Goal: Task Accomplishment & Management: Complete application form

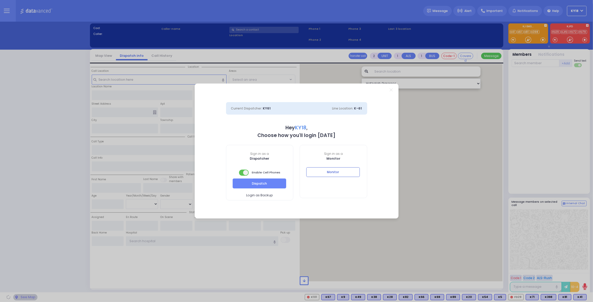
select select "4"
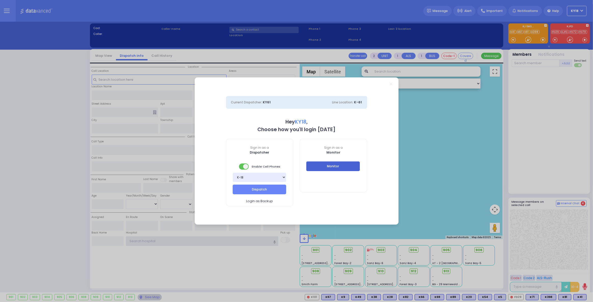
type input "ky18"
click at [335, 167] on button "Monitor" at bounding box center [332, 166] width 53 height 10
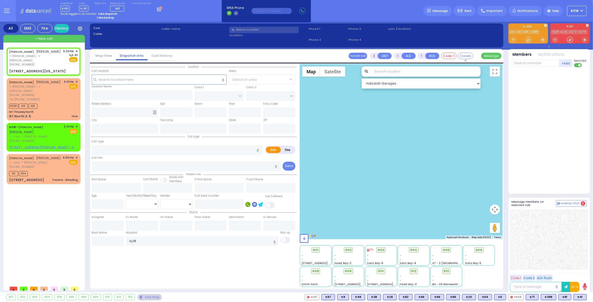
select select
radio input "true"
type input "[PERSON_NAME]"
select select
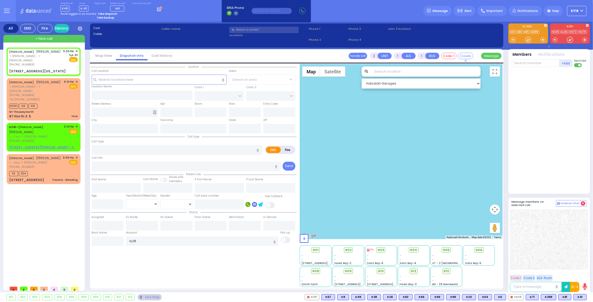
type input "17:23"
select select "Hatzalah Garages"
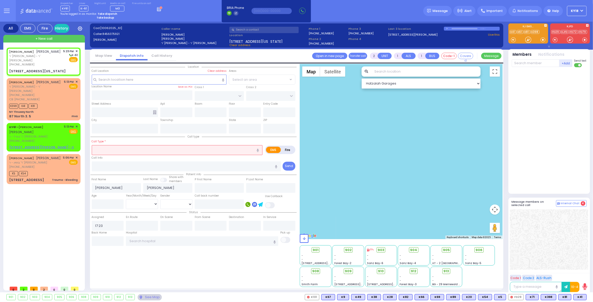
type input "MERRIEWOLD LN SOUTH"
type input "[STREET_ADDRESS][US_STATE]"
type input "Monroe"
type input "[US_STATE]"
type input "10950"
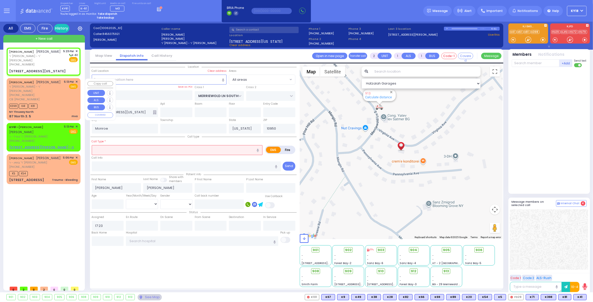
click at [52, 108] on div "K398 K41 K81" at bounding box center [43, 105] width 68 height 6
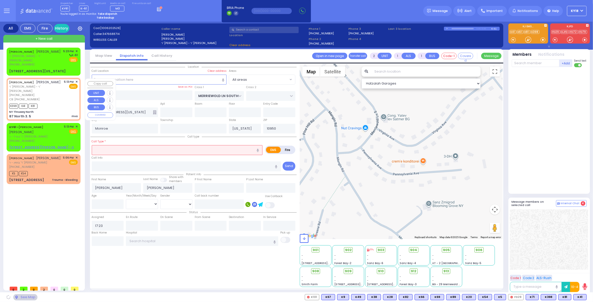
select select
type input "mva"
radio input "true"
type input "AVIGDOR"
type input "[PERSON_NAME]"
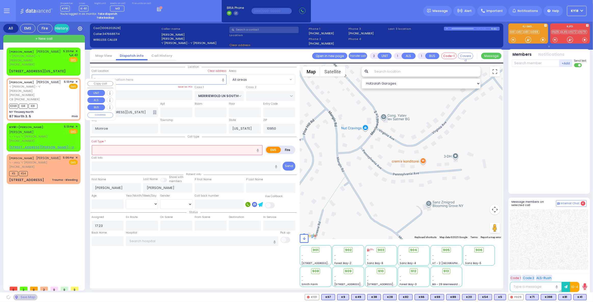
select select
type input "3157047298"
type input "17:13"
type input "17:22"
select select "Hatzalah Garages"
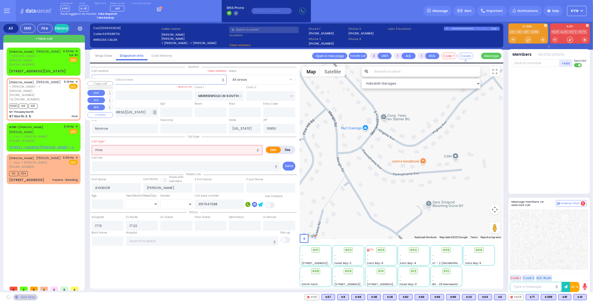
type input "NY Thruway North"
type input "87 North 3."
type input "5"
type input "10001"
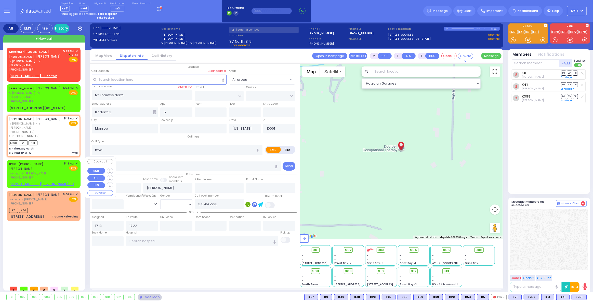
click at [56, 171] on span "ר' בערל - ר' [PERSON_NAME]" at bounding box center [35, 173] width 53 height 4
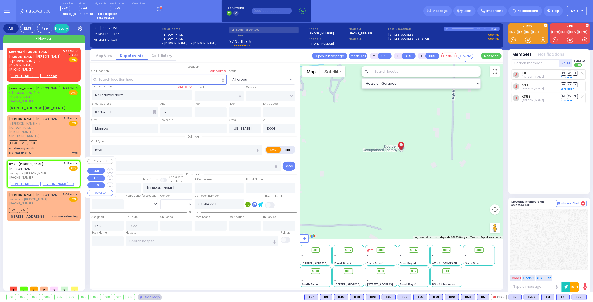
select select
radio input "true"
type input "[PERSON_NAME]"
type input "POLACHECK"
select select
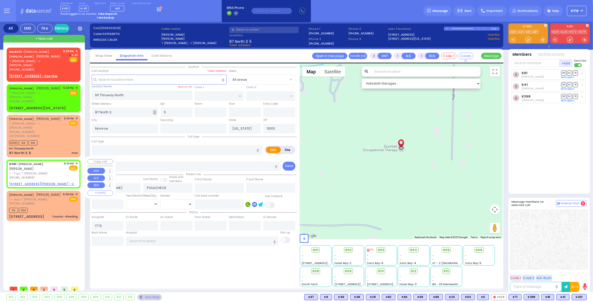
select select "Hatzalah Garages"
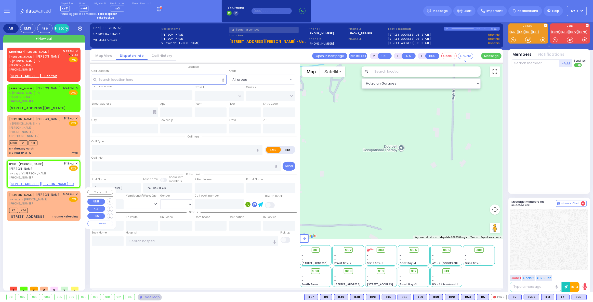
click at [53, 200] on div "[PERSON_NAME] [PERSON_NAME] ר' [PERSON_NAME]' [PERSON_NAME] [PHONE_NUMBER] 5:06…" at bounding box center [43, 198] width 68 height 13
select select
type input "Trauma - Bleeding"
radio input "true"
type input "SHLOME"
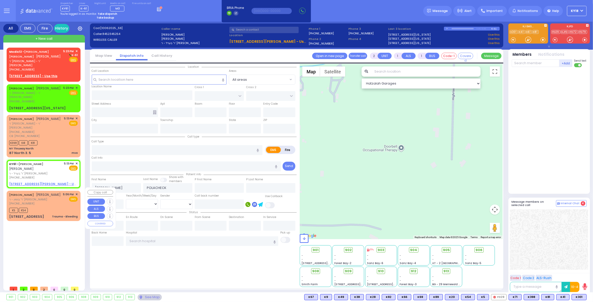
type input "WEISS"
select select
type input "17:06"
type input "17:07"
select select "Hatzalah Garages"
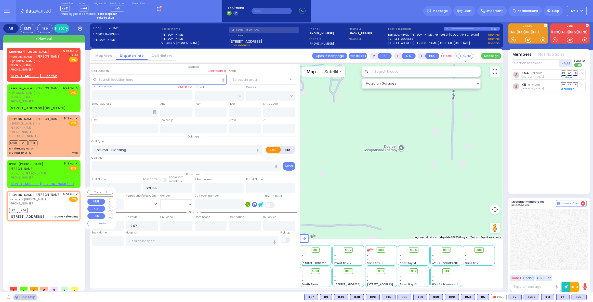
type input "BUCHANAN COURT"
type input "GARFIELD RD"
type input "13 EAHAL CT"
type input "302"
type input "Monroe"
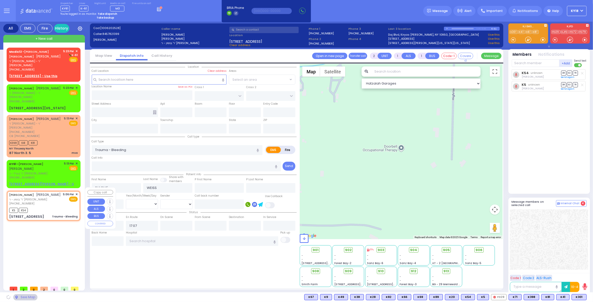
type input "[US_STATE]"
type input "10950"
select select "SECTION 1"
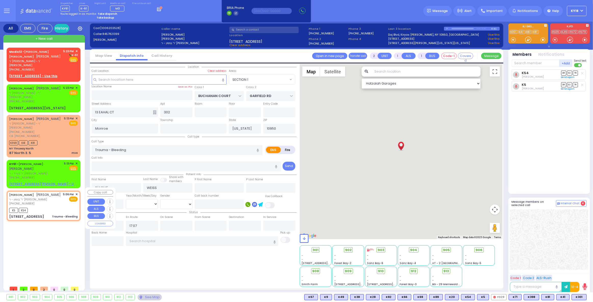
click at [77, 192] on span "✕" at bounding box center [76, 194] width 2 height 4
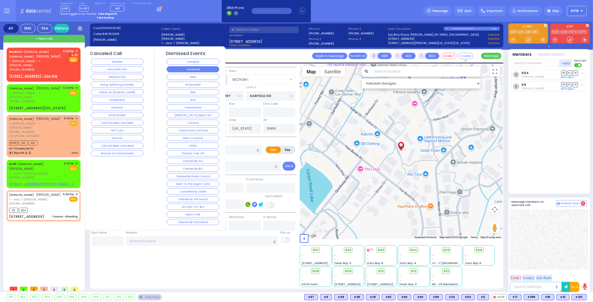
click at [187, 71] on button "Corrected" at bounding box center [193, 69] width 52 height 6
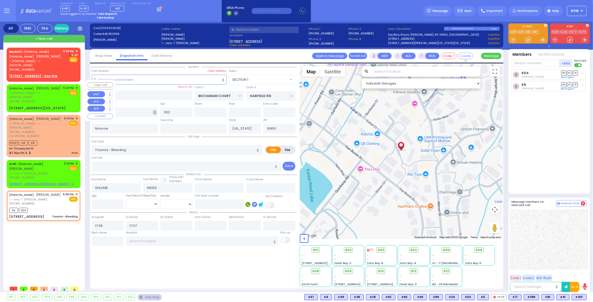
select select
radio input "true"
select select
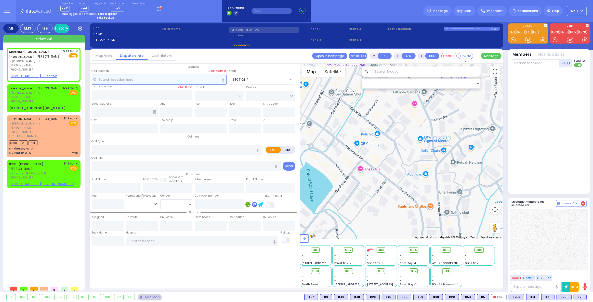
select select
radio input "true"
type input "[PERSON_NAME]"
type input "SILBERSTEIN"
select select
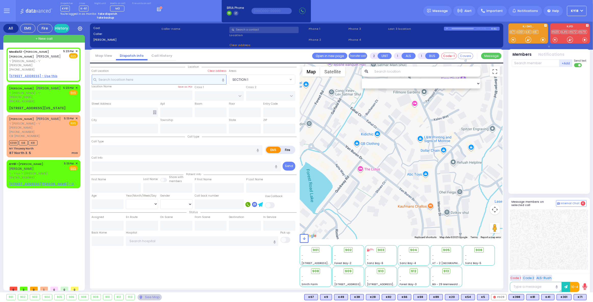
type input "17:23"
select select "Hatzalah Garages"
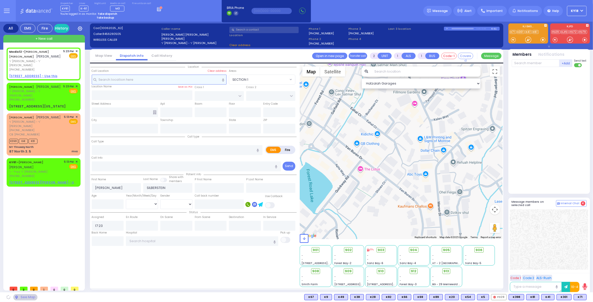
select select
radio input "true"
select select
select select "Hatzalah Garages"
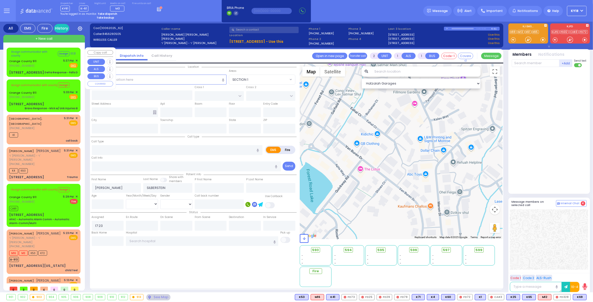
drag, startPoint x: 52, startPoint y: 69, endPoint x: 48, endPoint y: 72, distance: 5.4
click at [52, 69] on div "Assign communicator with county Assign 01:31 [GEOGRAPHIC_DATA] 911 [PHONE_NUMBE…" at bounding box center [44, 62] width 72 height 28
type input "6"
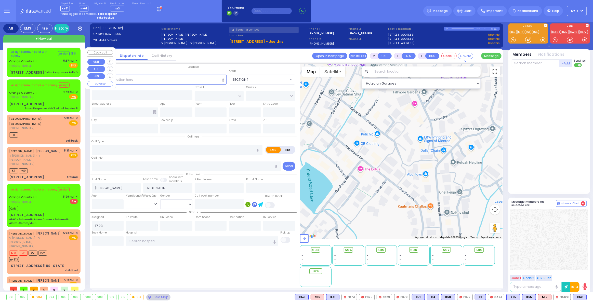
select select
type input "Delta Response - Falls D"
radio input "true"
type input "Nature: : Delta Response - Falls D Address: : [STREET_ADDRESS][GEOGRAPHIC_DATA]…"
select select
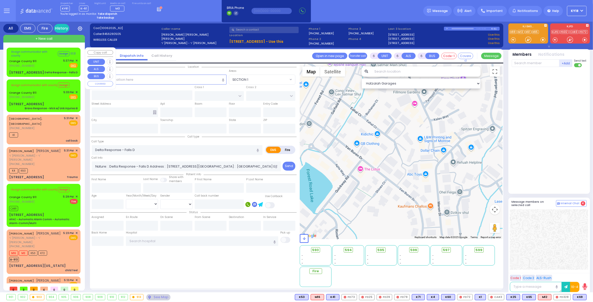
select select "Hatzalah Garages"
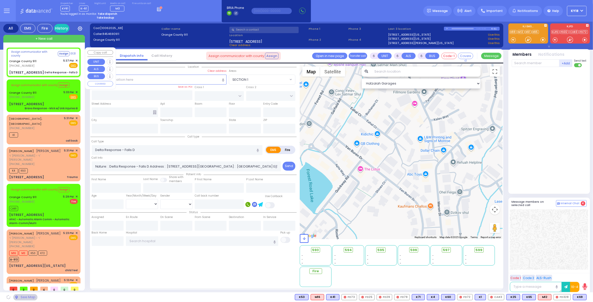
type input "[STREET_ADDRESS]"
type input "Monroe"
type input "[US_STATE]"
type input "10990"
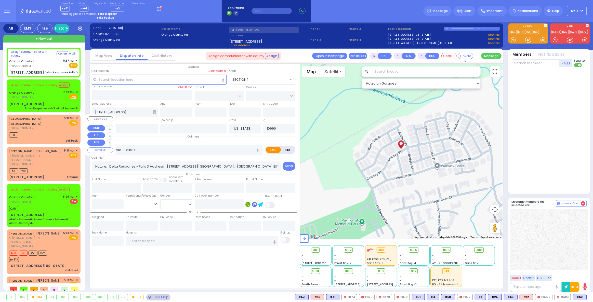
click at [37, 131] on div "K1" at bounding box center [43, 134] width 68 height 6
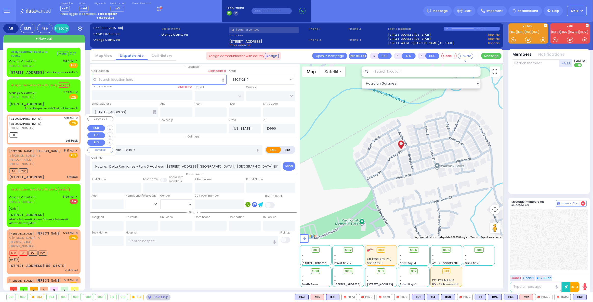
type input "2"
type input "1"
select select
type input "call back"
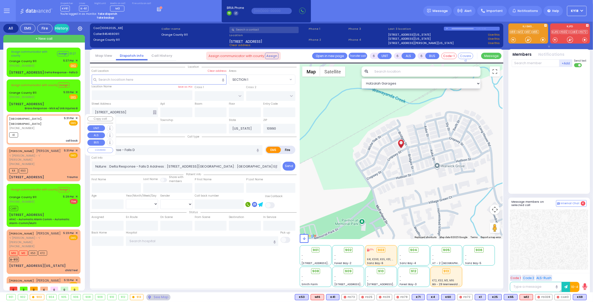
radio input "true"
select select
type input "17:31"
type input "17:33"
select select "Hatzalah Garages"
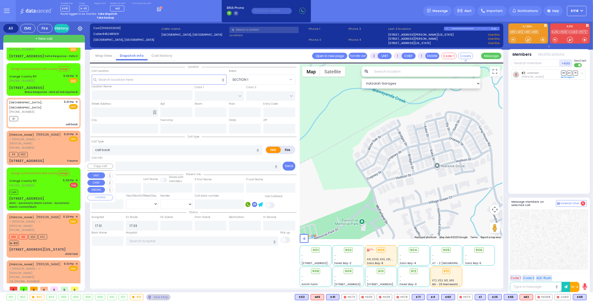
scroll to position [31, 0]
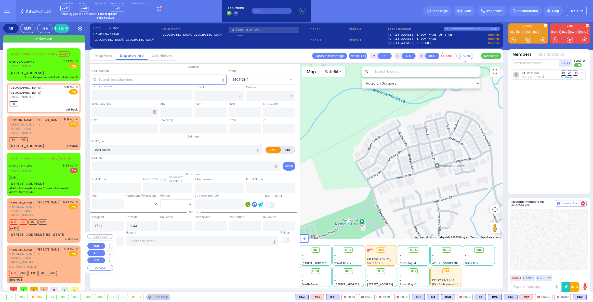
click at [51, 247] on div "[PERSON_NAME] אביגדור ראטענבערג" at bounding box center [35, 249] width 52 height 5
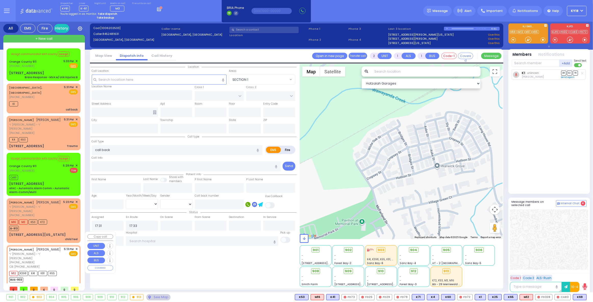
select select
type input "mva"
radio input "true"
type input "AVIGDOR"
type input "[PERSON_NAME]"
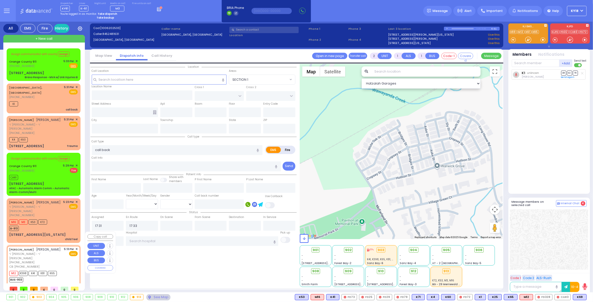
select select
type input "3157047298"
type input "17:13"
type input "17:22"
type input "NY Thruway North"
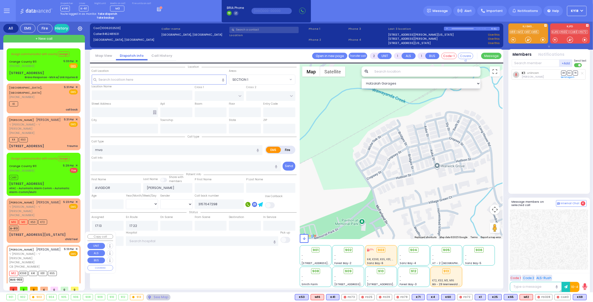
type input "87 North 3."
type input "5"
type input "Monroe"
type input "[US_STATE]"
type input "10001"
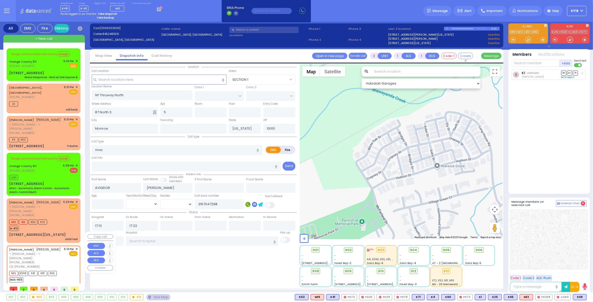
select select "Hatzalah Garages"
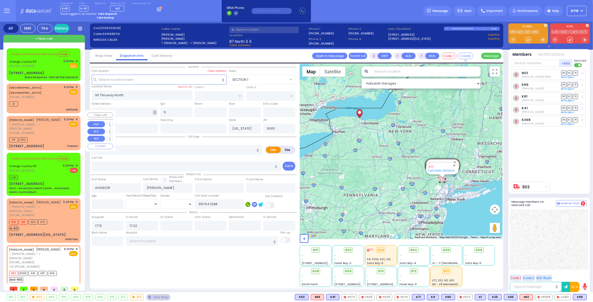
click at [49, 136] on div "K4 K60" at bounding box center [43, 139] width 68 height 6
type input "0"
select select
type input "Trauma"
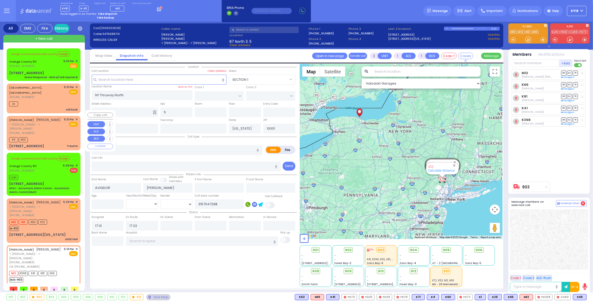
radio input "true"
type input "[PERSON_NAME]"
type input "MYSKY"
select select
type input "17:31"
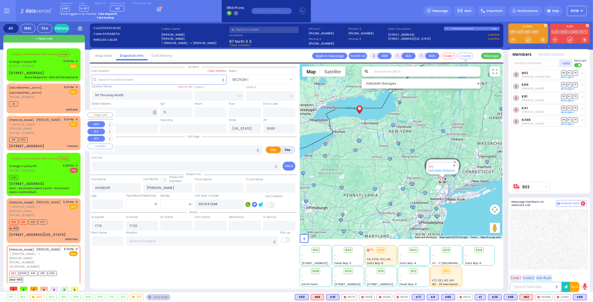
type input "17:33"
select select "Hatzalah Garages"
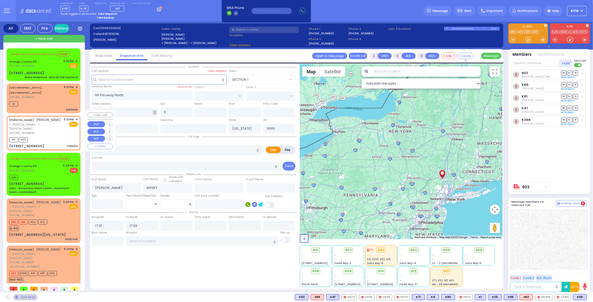
type input "[GEOGRAPHIC_DATA]"
type input "CHEVRON RD"
type input "[STREET_ADDRESS]"
type input "101"
type input "[PERSON_NAME]"
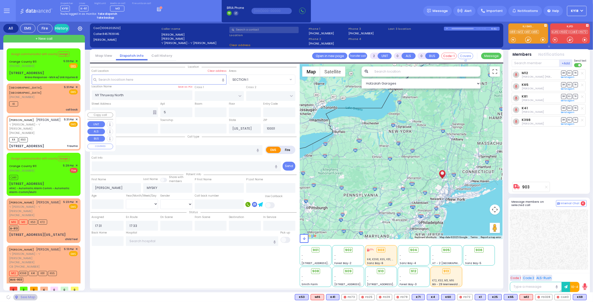
type input "10950"
select select "SECTION 5"
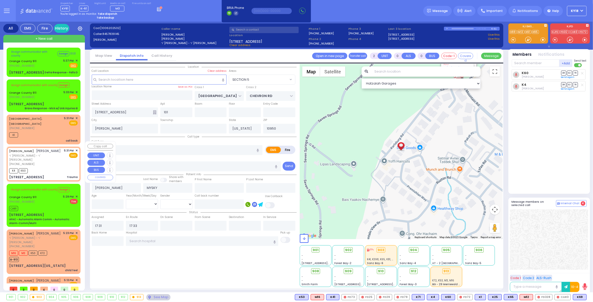
scroll to position [23, 0]
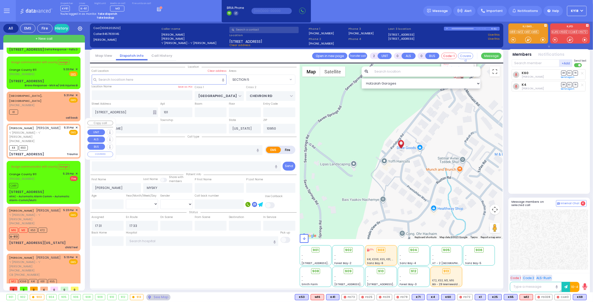
click at [48, 144] on div "K4 K60" at bounding box center [43, 147] width 68 height 6
select select
radio input "true"
select select
select select "SECTION 5"
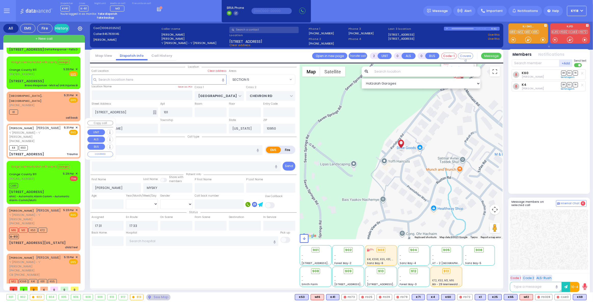
select select "Hatzalah Garages"
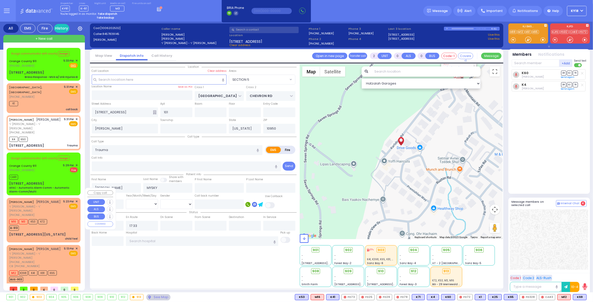
scroll to position [0, 0]
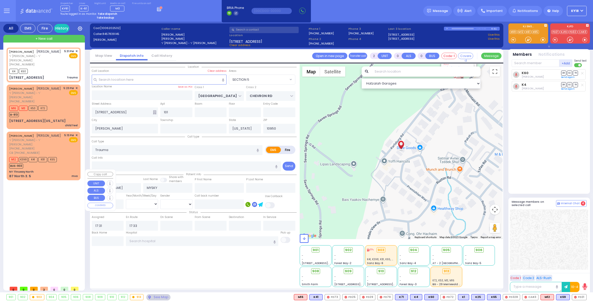
select select "SECTION 5"
select select
